Goal: Task Accomplishment & Management: Complete application form

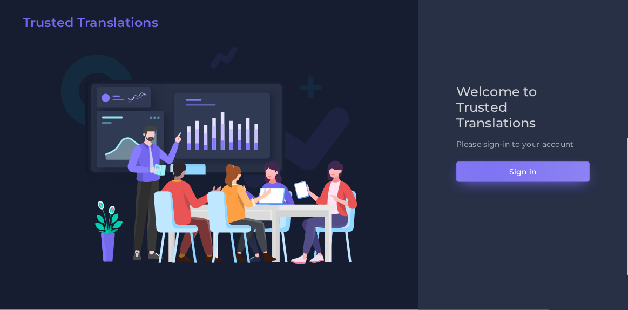
click at [489, 165] on button "Sign in" at bounding box center [523, 171] width 134 height 21
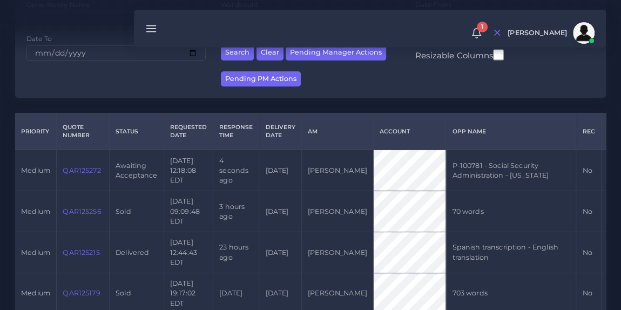
scroll to position [219, 0]
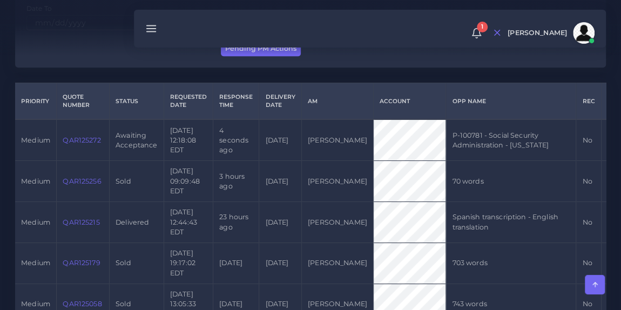
click at [85, 139] on link "QAR125272" at bounding box center [82, 140] width 38 height 8
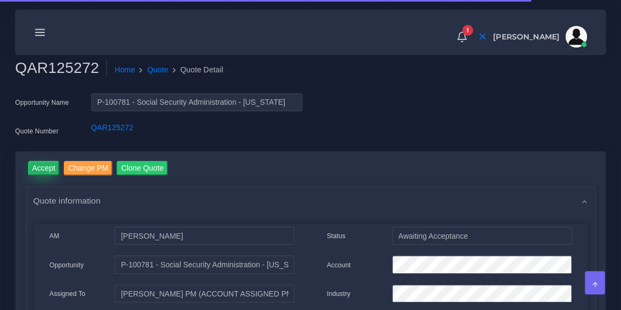
click at [49, 169] on input "Accept" at bounding box center [44, 168] width 32 height 15
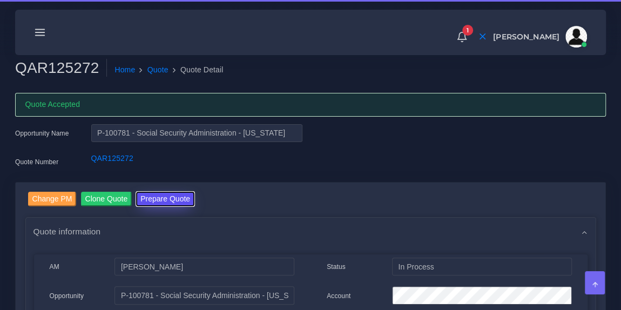
click at [164, 196] on button "Prepare Quote" at bounding box center [165, 199] width 58 height 15
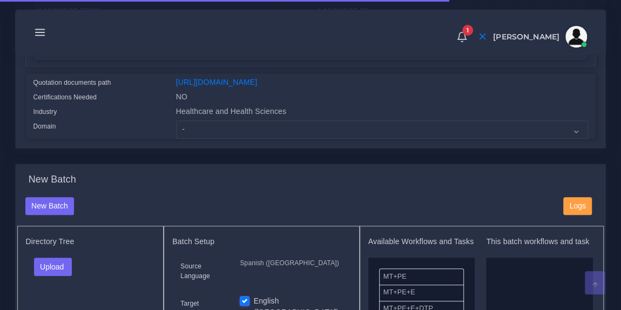
scroll to position [265, 0]
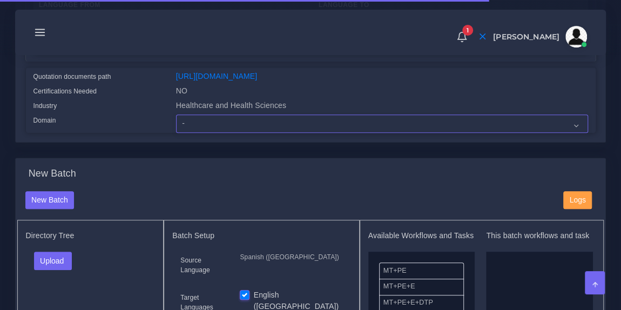
click at [230, 130] on select "- Advertising and Media Agriculture, Forestry and Fishing Architecture, Buildin…" at bounding box center [382, 123] width 412 height 18
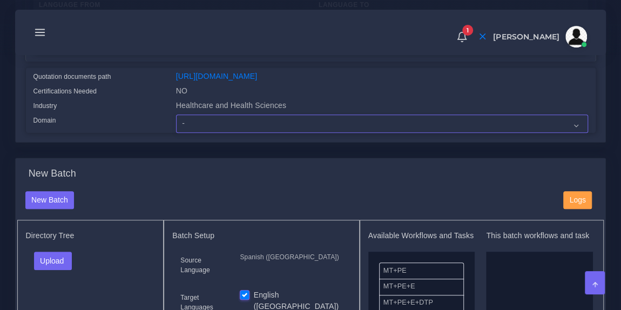
select select "Healthcare and Health Sciences"
click at [176, 121] on select "- Advertising and Media Agriculture, Forestry and Fishing Architecture, Buildin…" at bounding box center [382, 123] width 412 height 18
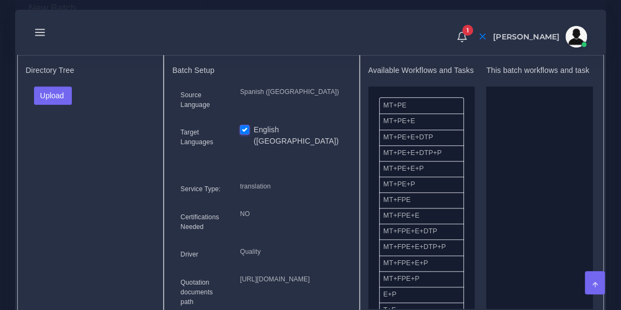
scroll to position [450, 0]
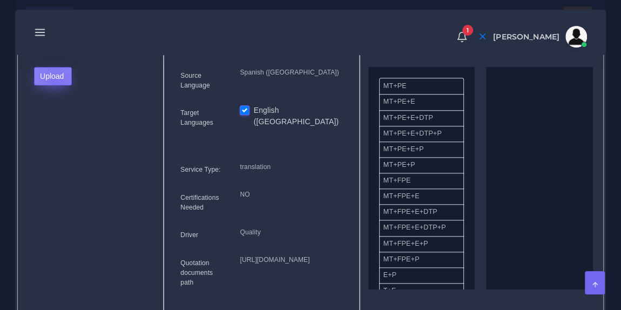
click at [55, 85] on button "Upload" at bounding box center [53, 76] width 38 height 18
click at [66, 123] on label "Files" at bounding box center [72, 116] width 74 height 13
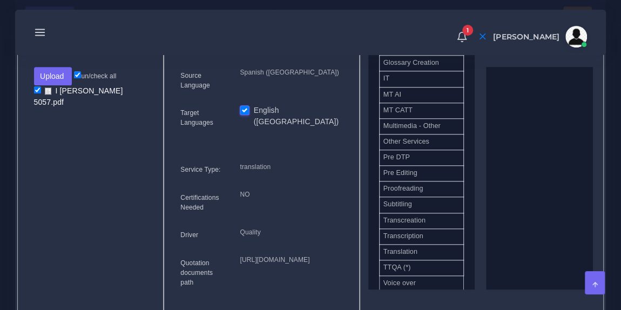
scroll to position [522, 0]
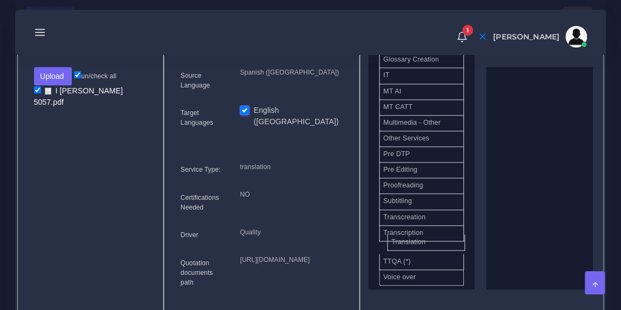
drag, startPoint x: 434, startPoint y: 251, endPoint x: 533, endPoint y: 136, distance: 151.9
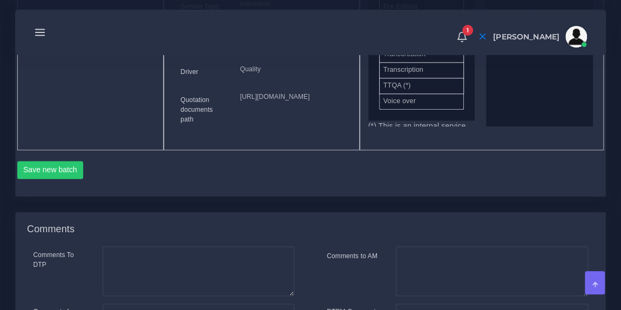
scroll to position [629, 0]
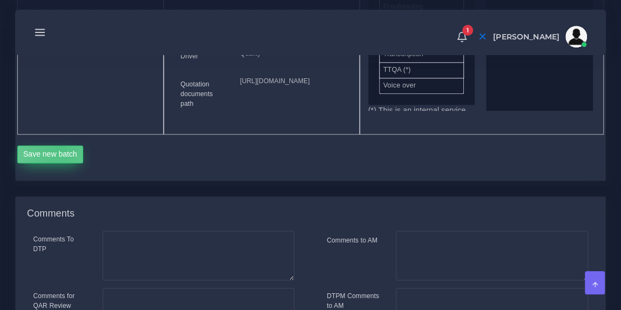
click at [60, 164] on button "Save new batch" at bounding box center [50, 154] width 66 height 18
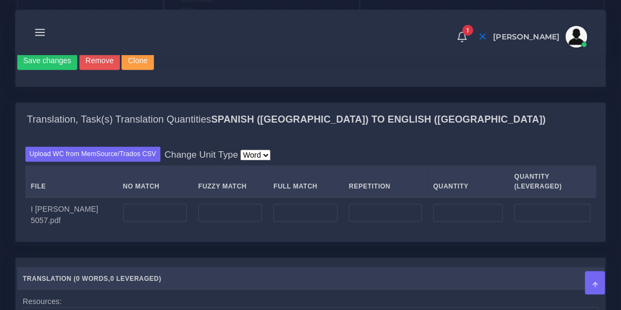
scroll to position [754, 0]
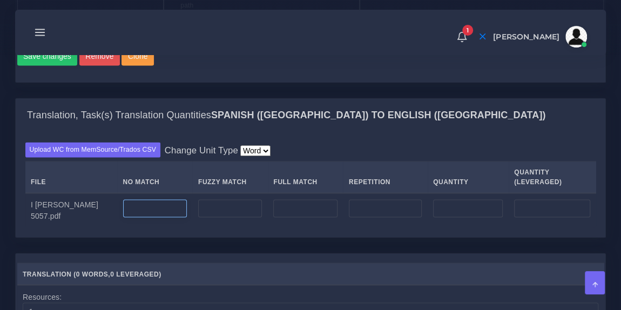
click at [130, 217] on input "number" at bounding box center [155, 208] width 64 height 18
type input "1300"
click at [386, 186] on div "Upload WC from MemSource/Trados CSV Change Unit Type Word File No Match Fuzzy M…" at bounding box center [310, 185] width 589 height 104
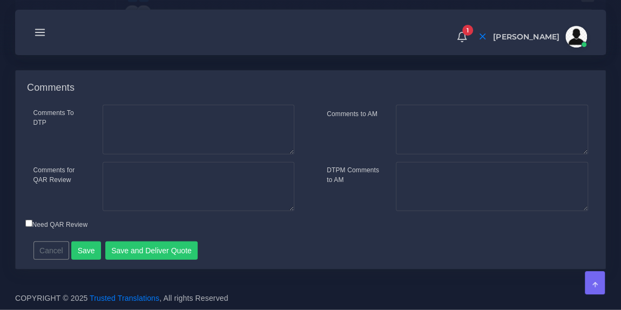
scroll to position [1248, 0]
click at [156, 250] on button "Save and Deliver Quote" at bounding box center [151, 250] width 93 height 18
